Goal: Task Accomplishment & Management: Manage account settings

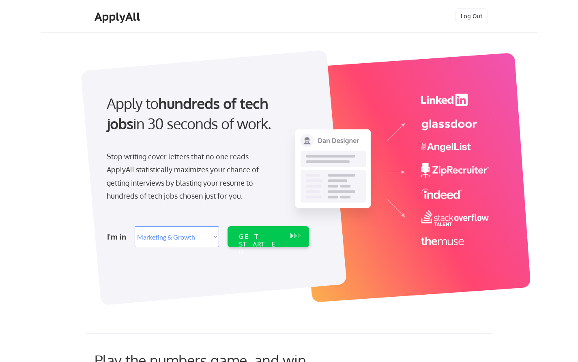
select select ""marketing___comms""
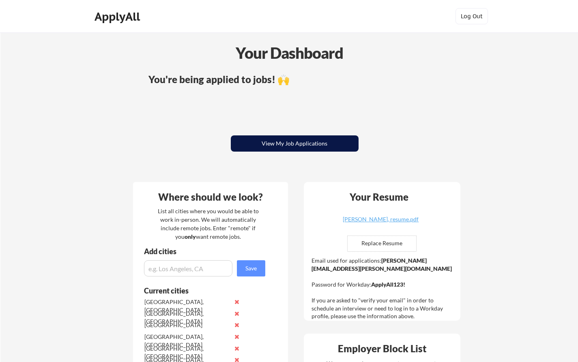
click at [283, 144] on button "View My Job Applications" at bounding box center [295, 143] width 128 height 16
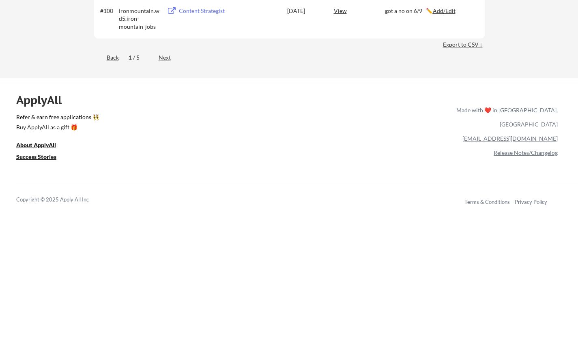
scroll to position [3327, 0]
click at [163, 57] on div "Next" at bounding box center [169, 57] width 21 height 8
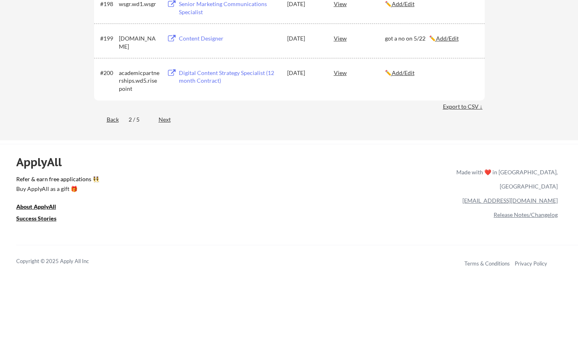
scroll to position [3653, 0]
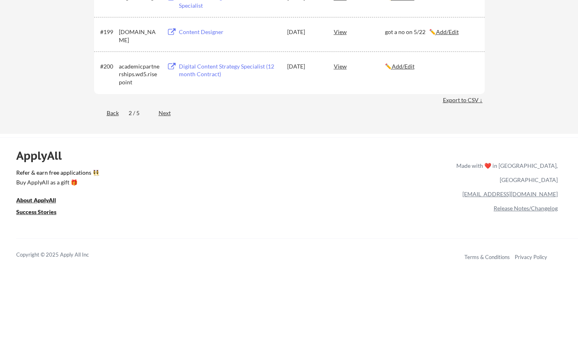
click at [165, 112] on div "Next" at bounding box center [169, 113] width 21 height 8
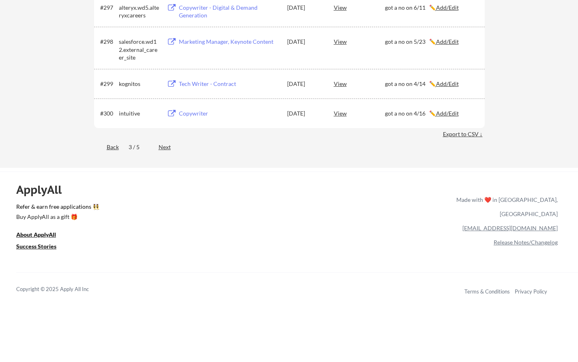
scroll to position [3258, 0]
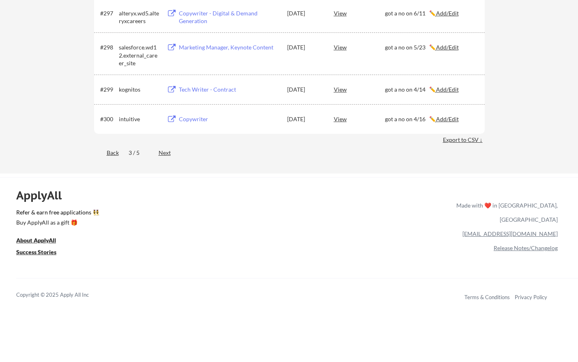
click at [110, 153] on div "Back" at bounding box center [106, 153] width 25 height 8
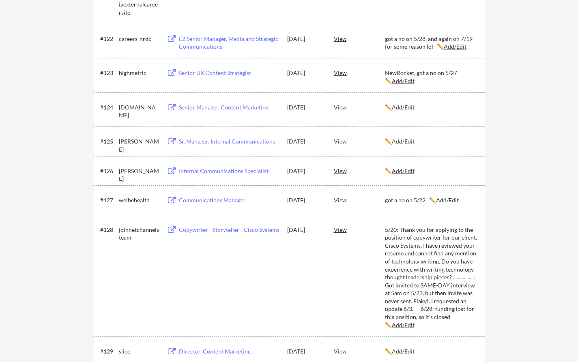
scroll to position [259, 0]
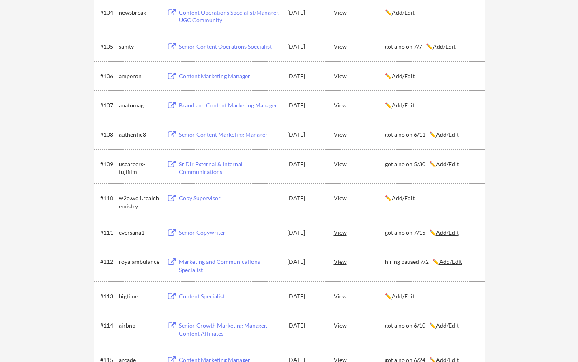
click at [410, 197] on u "Add/Edit" at bounding box center [403, 198] width 23 height 7
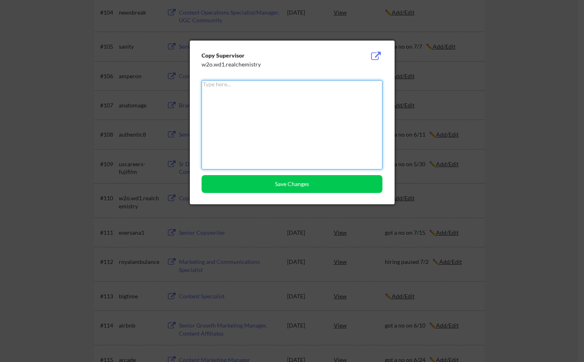
click at [319, 114] on textarea at bounding box center [292, 124] width 181 height 89
paste textarea "got a no on 8/13"
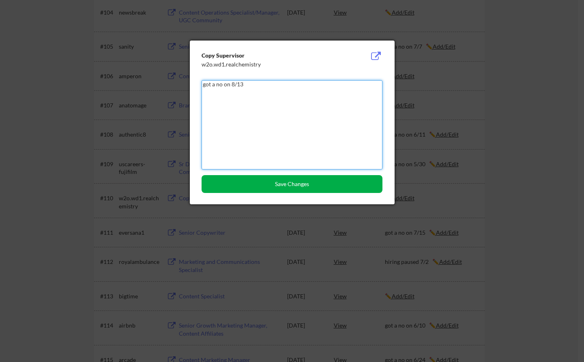
type textarea "got a no on 8/13"
click at [291, 184] on button "Save Changes" at bounding box center [292, 184] width 181 height 18
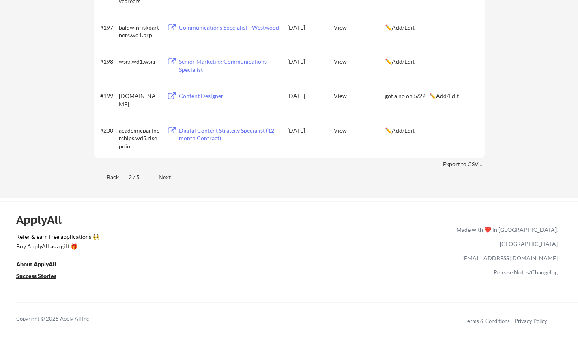
scroll to position [3588, 0]
click at [112, 175] on div "Back" at bounding box center [106, 178] width 25 height 8
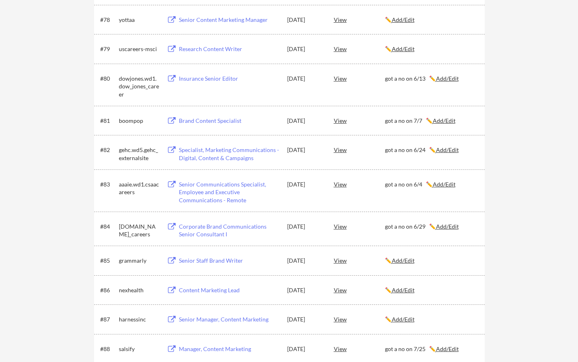
scroll to position [1234, 0]
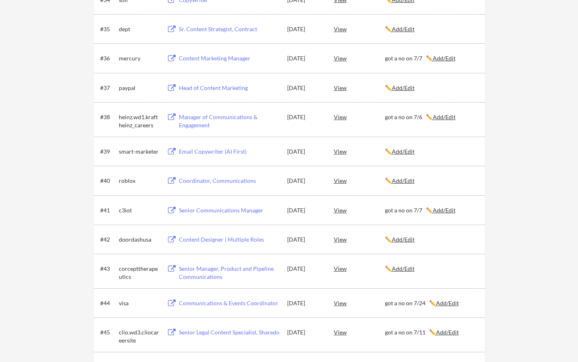
click at [412, 180] on u "Add/Edit" at bounding box center [403, 180] width 23 height 7
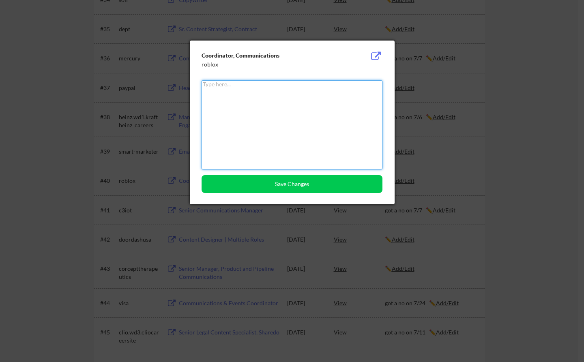
click at [296, 139] on textarea at bounding box center [292, 124] width 181 height 89
paste textarea "got a no on 8/13"
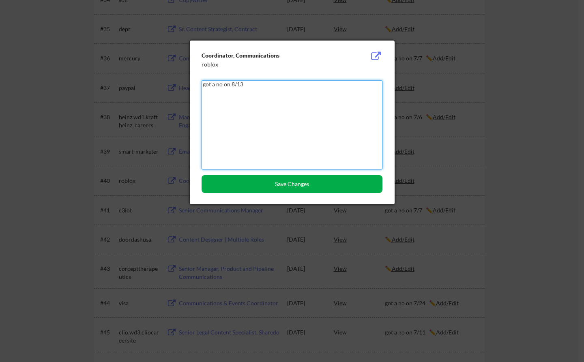
type textarea "got a no on 8/13"
click at [286, 186] on button "Save Changes" at bounding box center [292, 184] width 181 height 18
